Goal: Task Accomplishment & Management: Complete application form

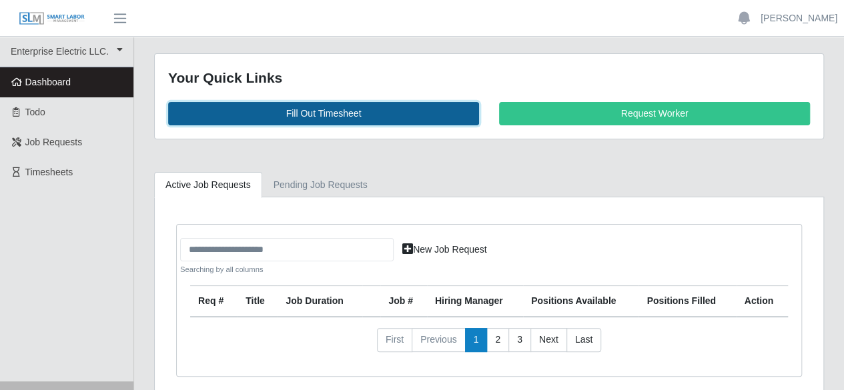
click at [359, 110] on link "Fill Out Timesheet" at bounding box center [323, 113] width 311 height 23
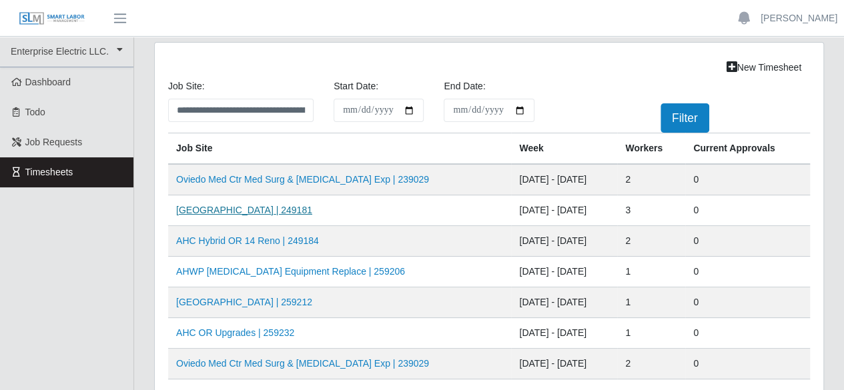
click at [281, 212] on link "[GEOGRAPHIC_DATA] | 249181" at bounding box center [244, 210] width 136 height 11
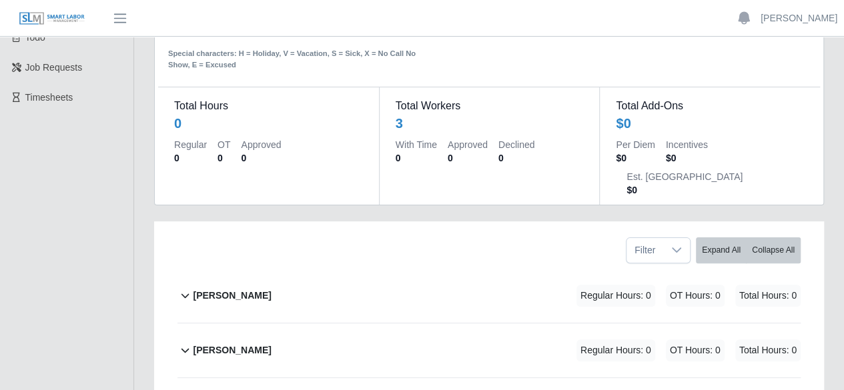
scroll to position [181, 0]
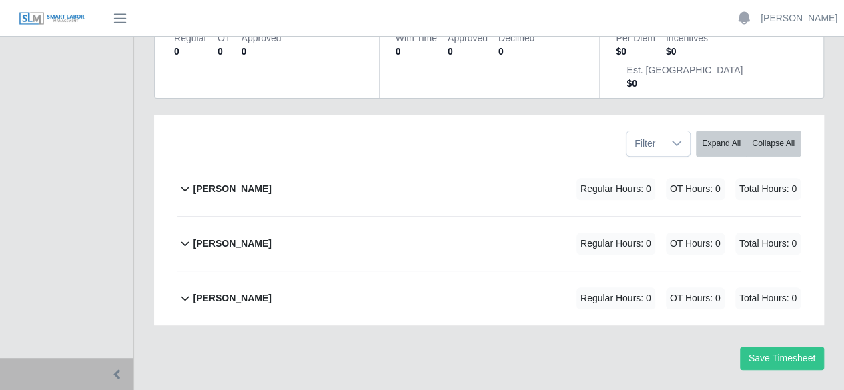
click at [209, 291] on b "[PERSON_NAME]" at bounding box center [232, 298] width 78 height 14
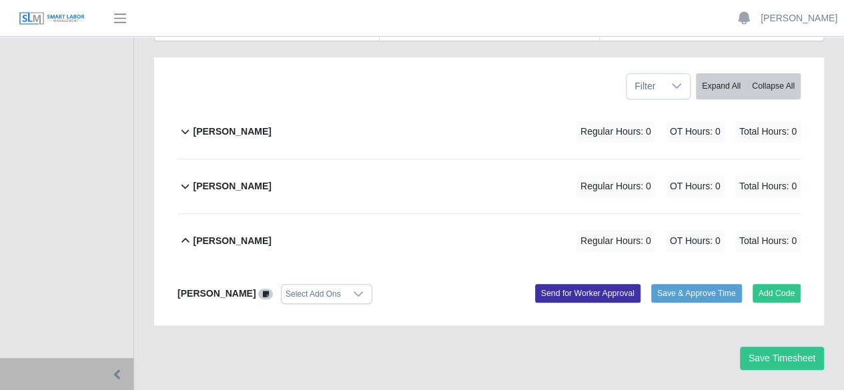
scroll to position [239, 0]
click at [760, 284] on button "Add Code" at bounding box center [776, 293] width 49 height 19
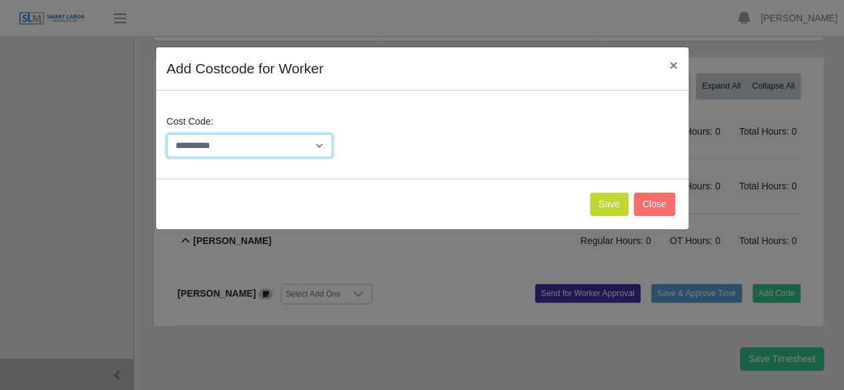
drag, startPoint x: 306, startPoint y: 142, endPoint x: 311, endPoint y: 151, distance: 9.8
click at [307, 142] on select "**********" at bounding box center [250, 145] width 166 height 23
select select "**********"
click at [167, 134] on select "**********" at bounding box center [250, 145] width 166 height 23
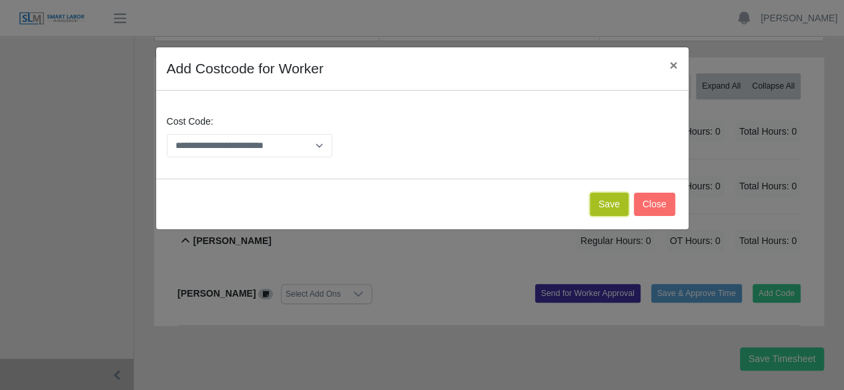
click at [622, 205] on button "Save" at bounding box center [609, 204] width 39 height 23
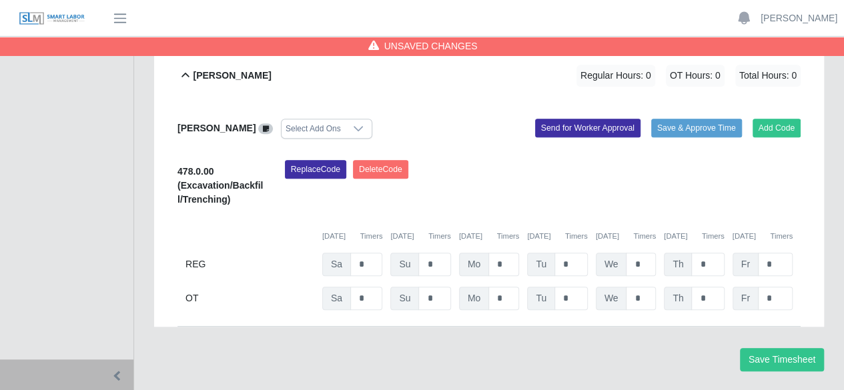
scroll to position [405, 0]
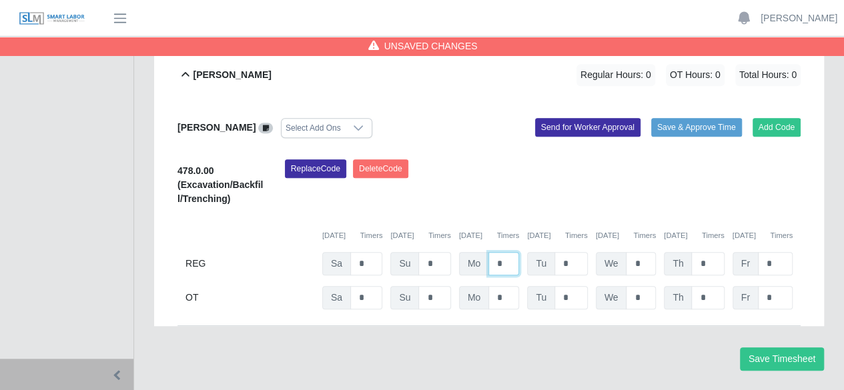
click at [511, 252] on input "*" at bounding box center [503, 263] width 31 height 23
type input "*"
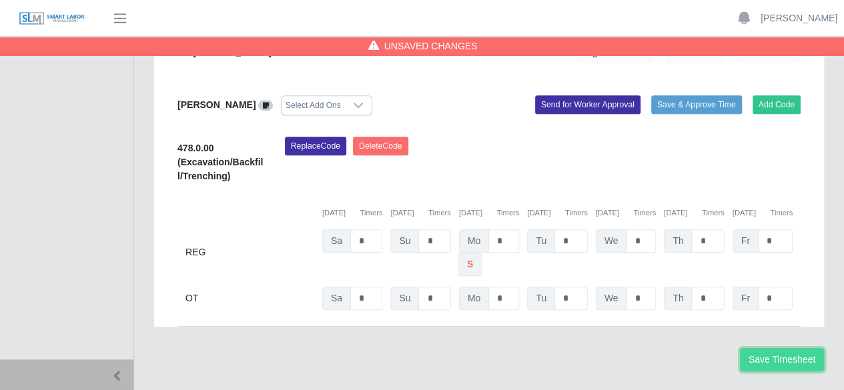
click at [758, 348] on button "Save Timesheet" at bounding box center [782, 359] width 84 height 23
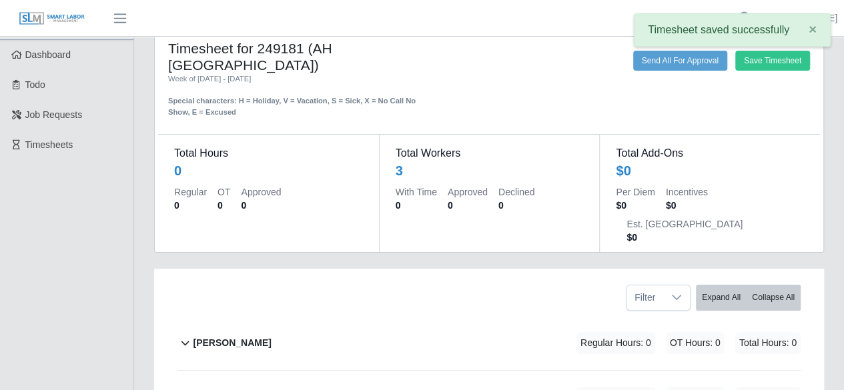
scroll to position [0, 0]
